Goal: Task Accomplishment & Management: Complete application form

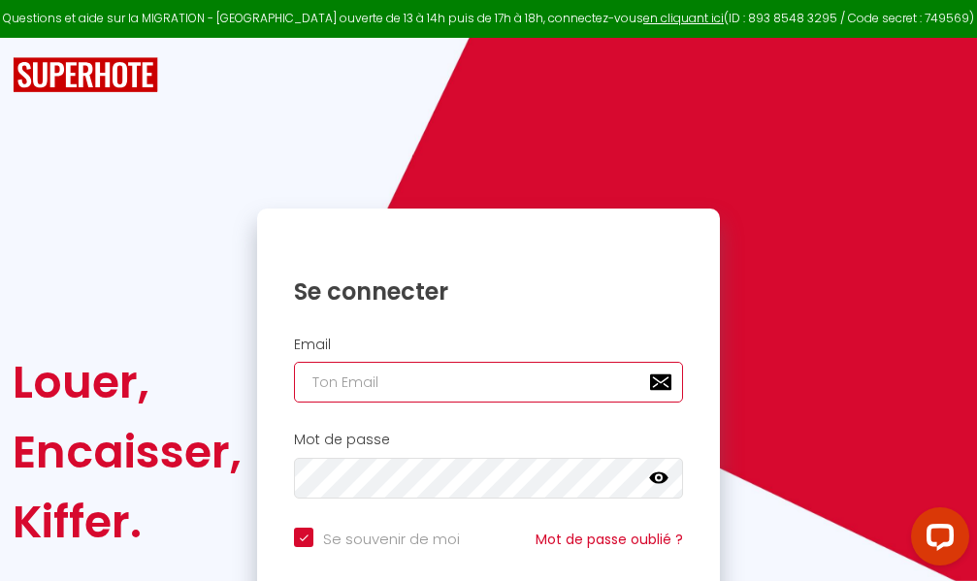
click at [435, 389] on input "email" at bounding box center [488, 382] width 389 height 41
type input "m"
checkbox input "true"
type input "ma"
checkbox input "true"
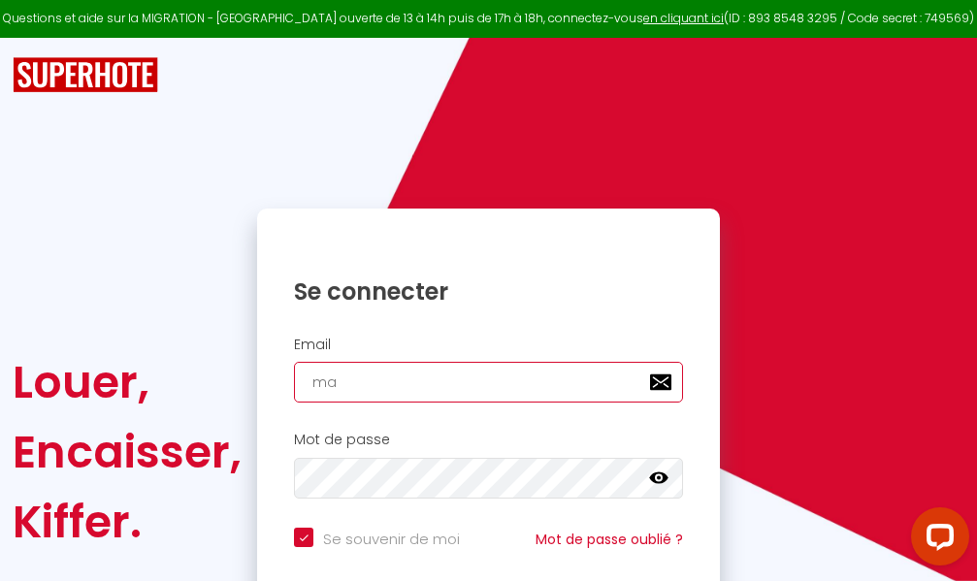
type input "mar"
checkbox input "true"
type input "marc"
checkbox input "true"
type input "marcd"
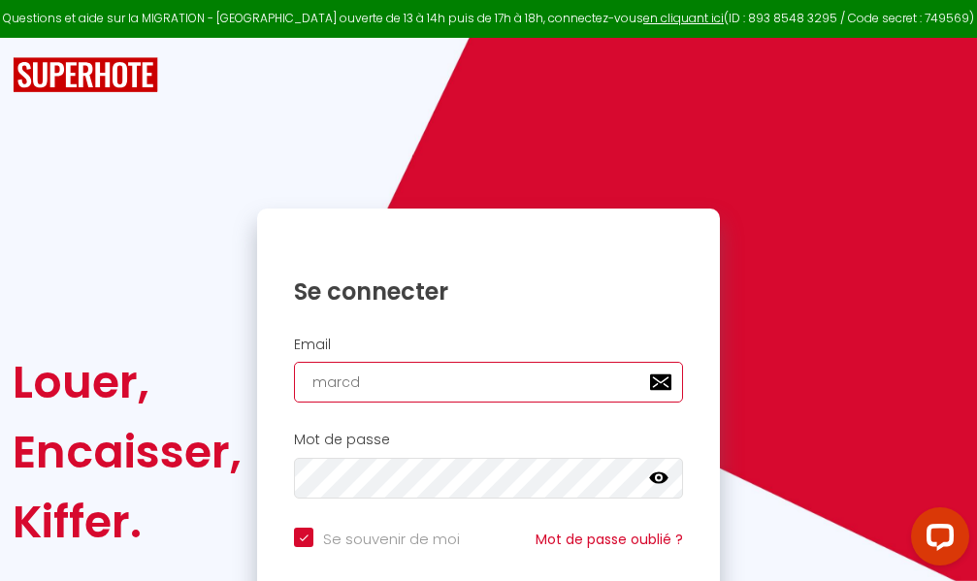
checkbox input "true"
type input "marcdp"
checkbox input "true"
type input "marcdpo"
checkbox input "true"
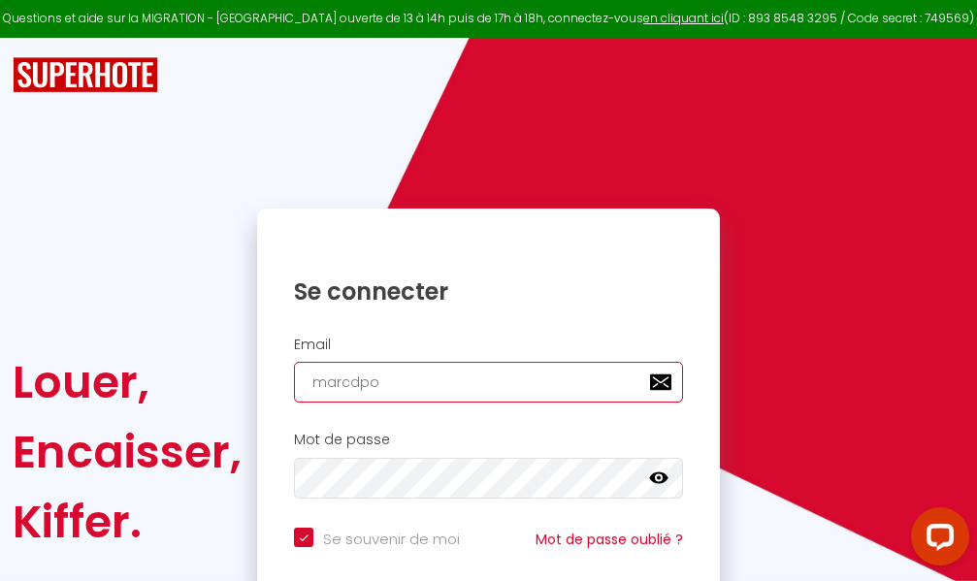
type input "marcdpoz"
checkbox input "true"
type input "marcdpoz."
checkbox input "true"
type input "marcdpoz.l"
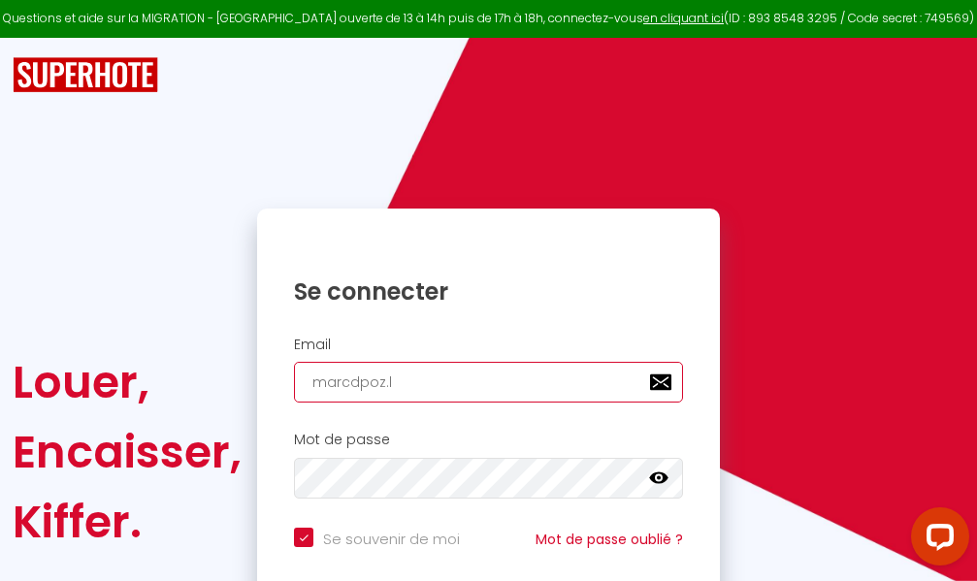
checkbox input "true"
type input "marcdpoz.lo"
checkbox input "true"
type input "marcdpoz.loc"
checkbox input "true"
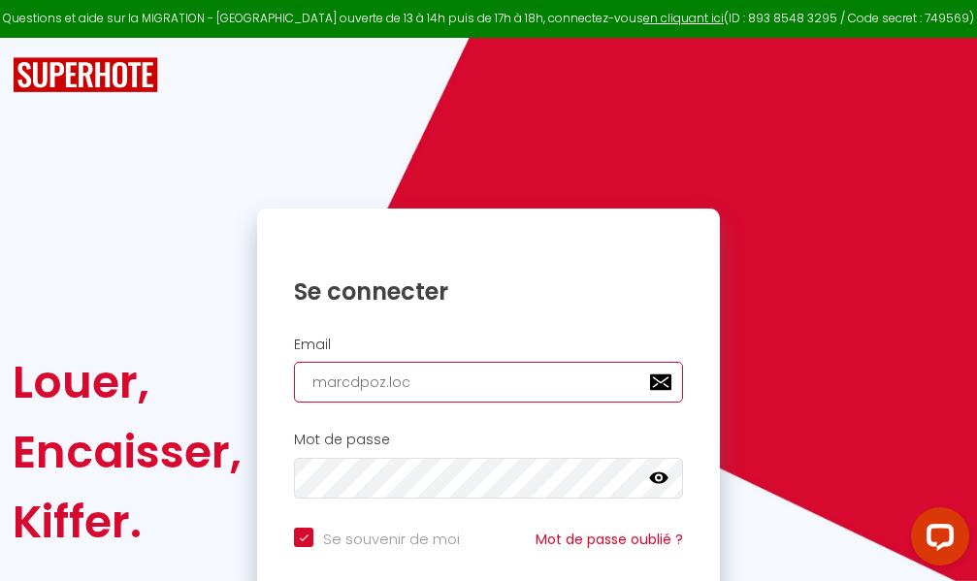
type input "marcdpoz.loca"
checkbox input "true"
type input "marcdpoz.locat"
checkbox input "true"
type input "marcdpoz.locati"
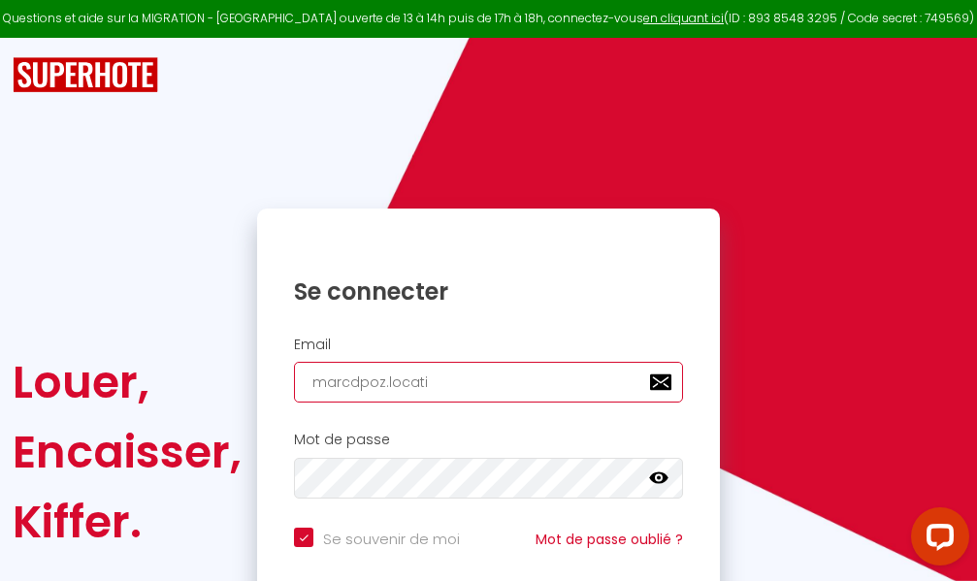
checkbox input "true"
type input "marcdpoz.locatio"
checkbox input "true"
type input "marcdpoz.location"
checkbox input "true"
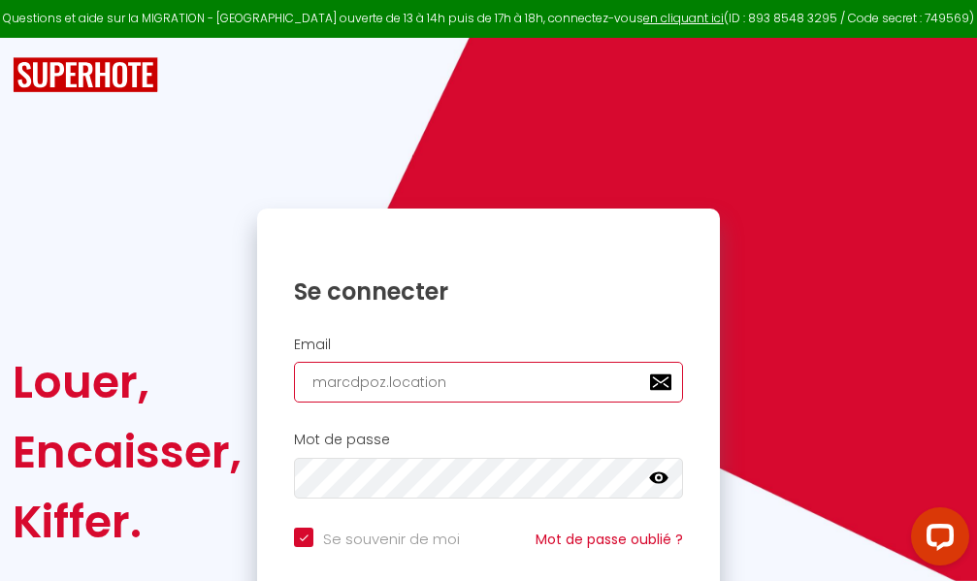
type input "marcdpoz.location@"
checkbox input "true"
type input "marcdpoz.location@g"
checkbox input "true"
type input "marcdpoz.location@gm"
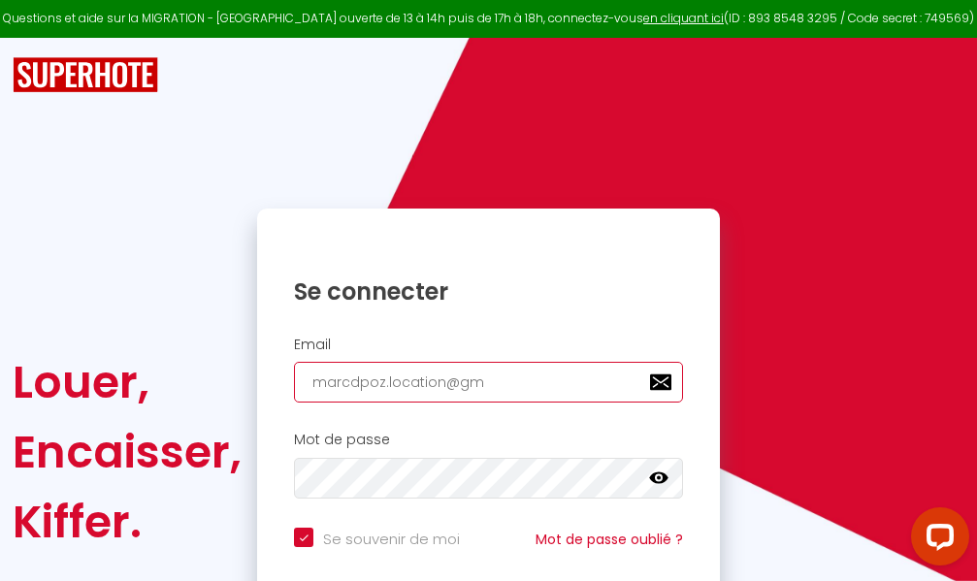
checkbox input "true"
type input "marcdpoz.location@gma"
checkbox input "true"
type input "marcdpoz.location@gmai"
checkbox input "true"
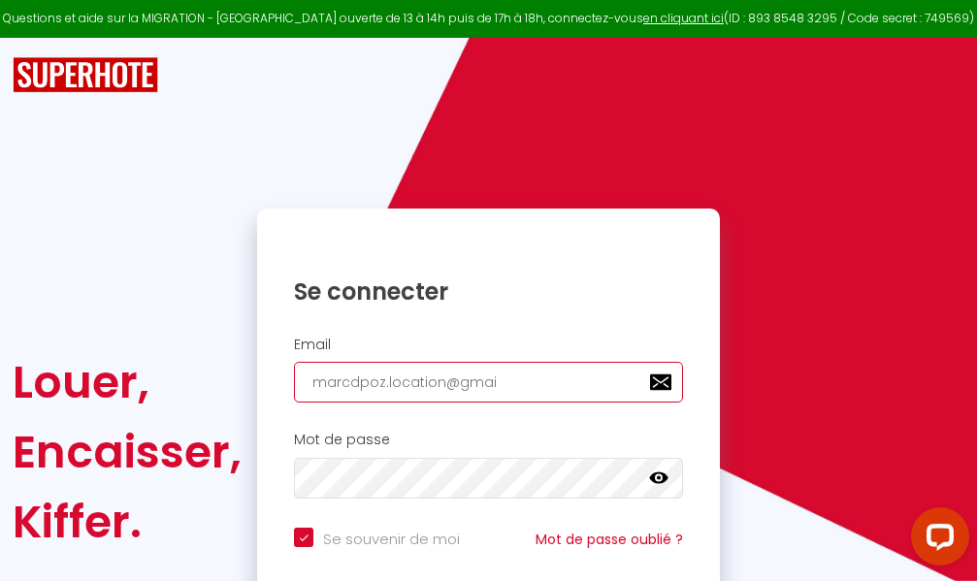
type input "[EMAIL_ADDRESS]"
checkbox input "true"
type input "[EMAIL_ADDRESS]."
checkbox input "true"
type input "marcdpoz.location@gmail.c"
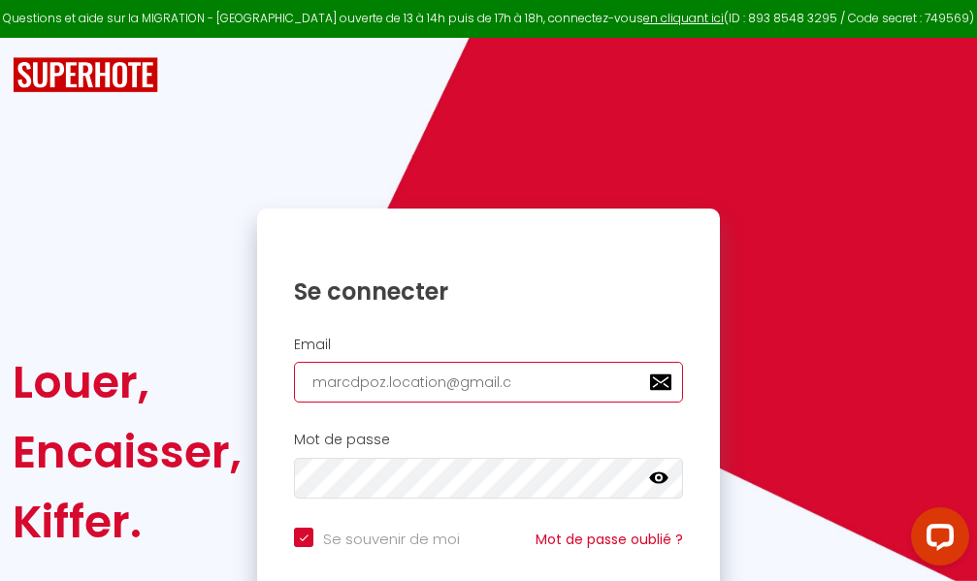
checkbox input "true"
type input "[EMAIL_ADDRESS][DOMAIN_NAME]"
checkbox input "true"
type input "[EMAIL_ADDRESS][DOMAIN_NAME]"
checkbox input "true"
